Goal: Transaction & Acquisition: Purchase product/service

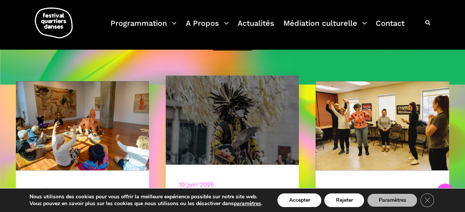
scroll to position [240, 0]
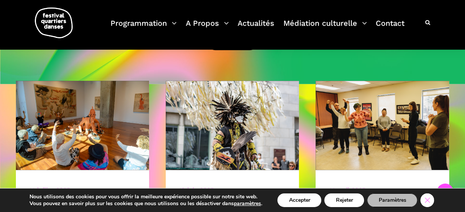
click at [426, 198] on icon "Close GDPR Cookie Banner" at bounding box center [427, 199] width 14 height 11
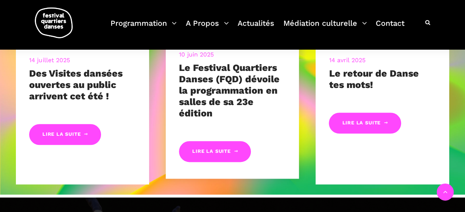
scroll to position [351, 0]
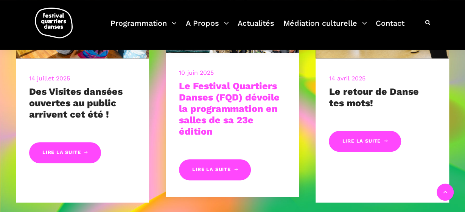
click at [213, 117] on link "Le Festival Quartiers Danses (FQD) dévoile la programmation en salles de sa 23e…" at bounding box center [229, 108] width 101 height 56
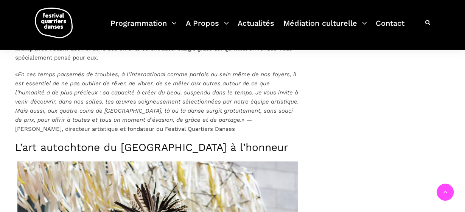
scroll to position [616, 0]
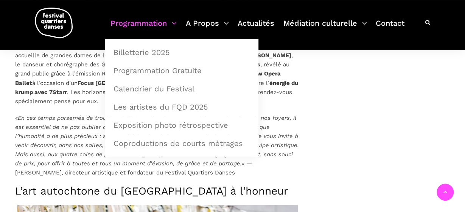
click at [133, 26] on link "Programmation" at bounding box center [143, 28] width 66 height 22
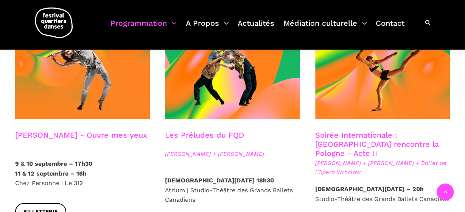
scroll to position [659, 0]
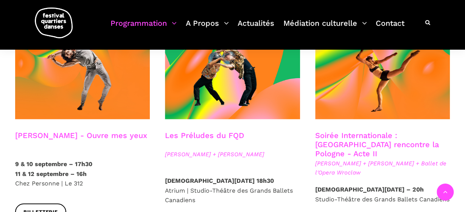
click at [33, 131] on link "[PERSON_NAME] - Ouvre mes yeux" at bounding box center [81, 135] width 132 height 9
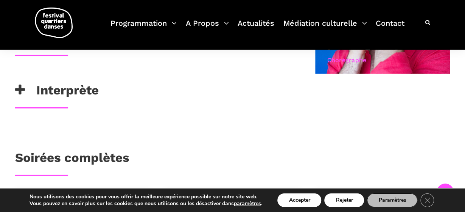
scroll to position [473, 0]
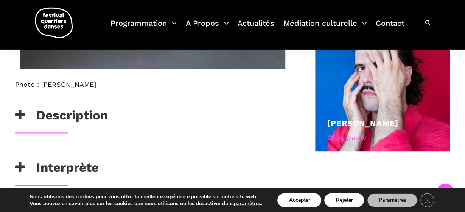
click at [81, 127] on h3 "Description" at bounding box center [61, 117] width 93 height 19
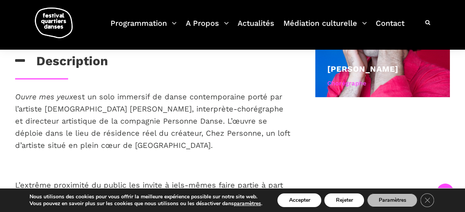
scroll to position [578, 0]
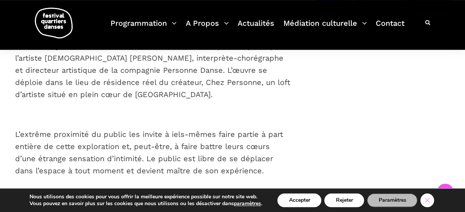
click at [427, 201] on icon "Close GDPR Cookie Banner" at bounding box center [427, 199] width 14 height 11
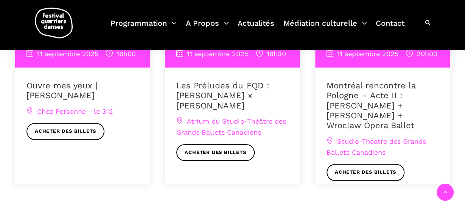
scroll to position [1009, 0]
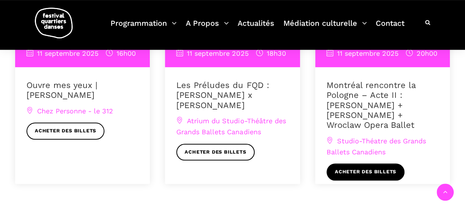
click at [345, 180] on link "Acheter des billets" at bounding box center [366, 171] width 78 height 17
